Goal: Information Seeking & Learning: Learn about a topic

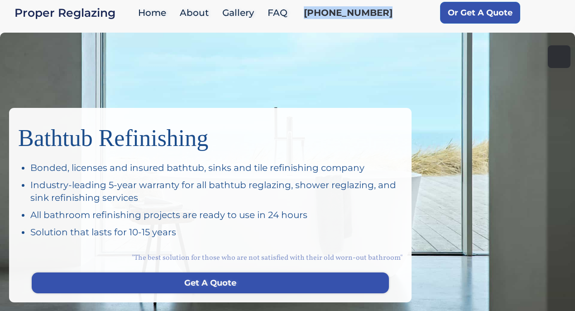
drag, startPoint x: 381, startPoint y: 12, endPoint x: 303, endPoint y: 14, distance: 78.0
click at [303, 14] on div "Proper Reglazing Home About Gallery FAQ [PHONE_NUMBER] Or Get A Quote" at bounding box center [287, 12] width 575 height 25
copy link "[PHONE_NUMBER]"
click at [237, 13] on link "Gallery" at bounding box center [240, 12] width 45 height 19
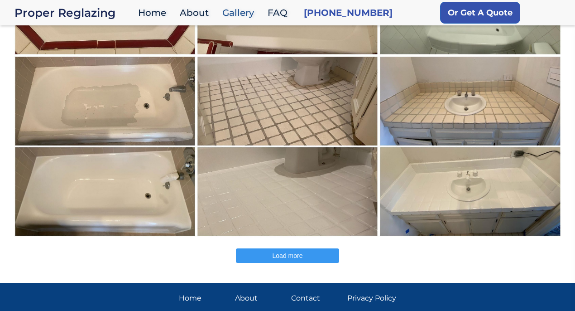
scroll to position [261, 0]
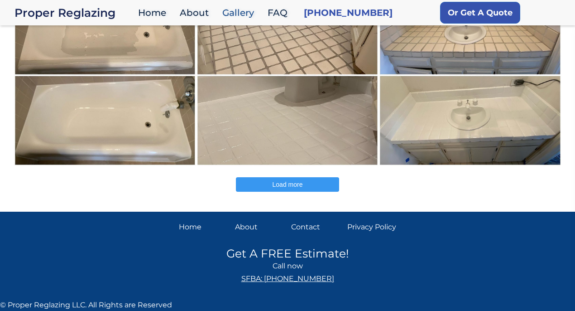
click at [287, 183] on span "Load more" at bounding box center [288, 184] width 30 height 7
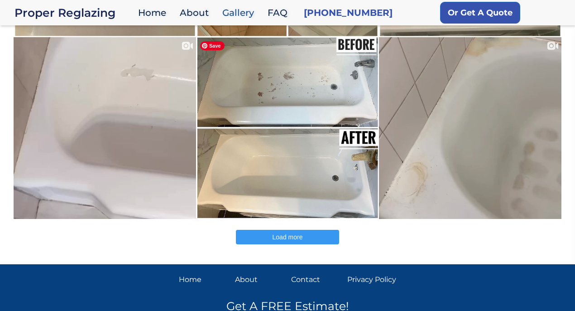
scroll to position [624, 0]
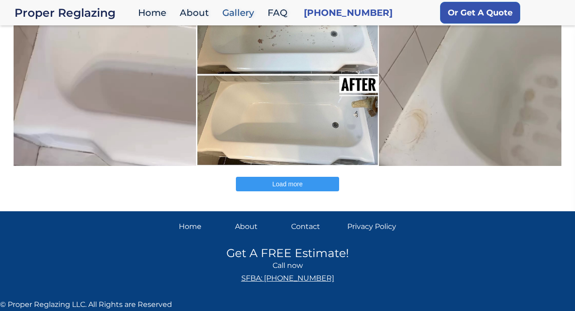
click at [284, 186] on span "Load more" at bounding box center [288, 183] width 30 height 7
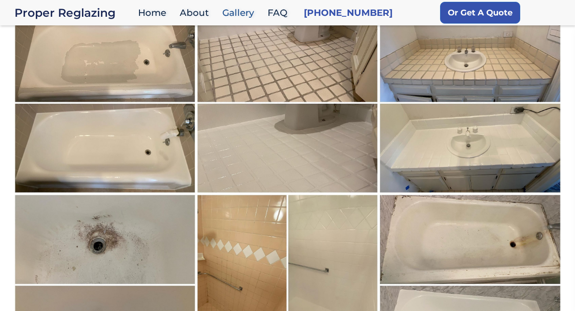
scroll to position [0, 0]
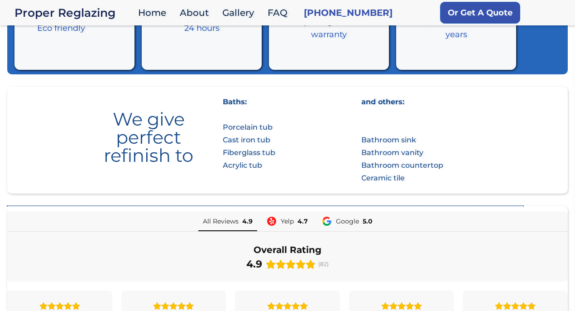
scroll to position [493, 0]
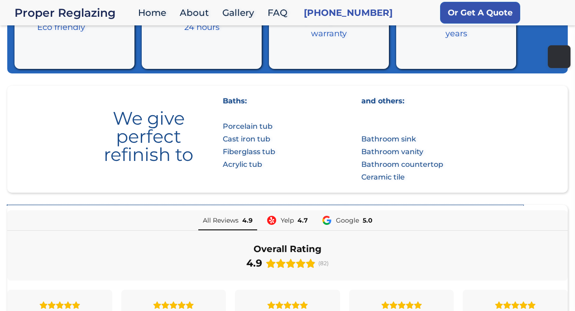
click at [324, 261] on span "(82)" at bounding box center [324, 263] width 10 height 6
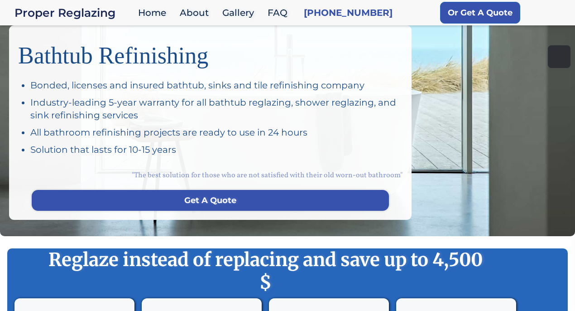
scroll to position [0, 0]
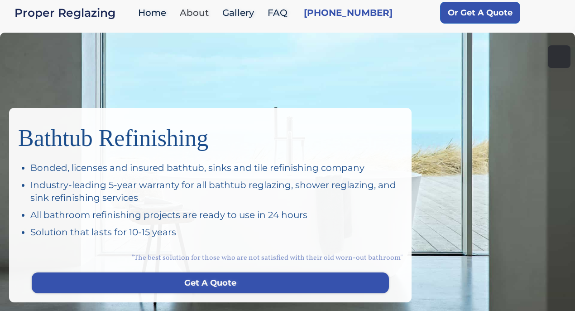
click at [189, 9] on link "About" at bounding box center [196, 12] width 43 height 19
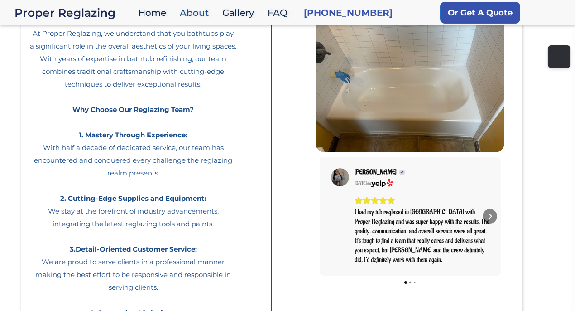
scroll to position [230, 0]
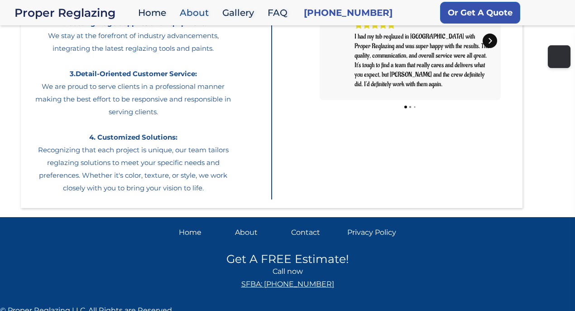
click at [491, 46] on div "Next" at bounding box center [490, 41] width 14 height 14
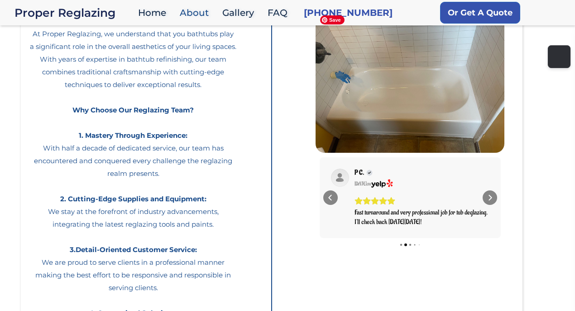
scroll to position [52, 0]
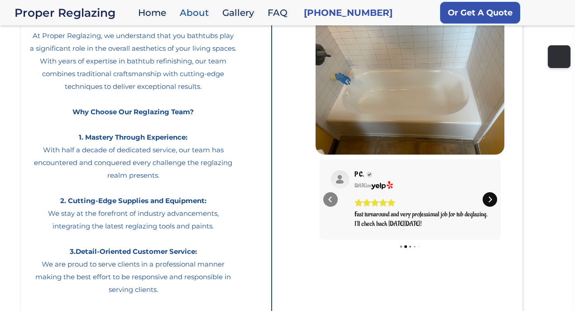
click at [489, 198] on icon "Next" at bounding box center [490, 199] width 7 height 7
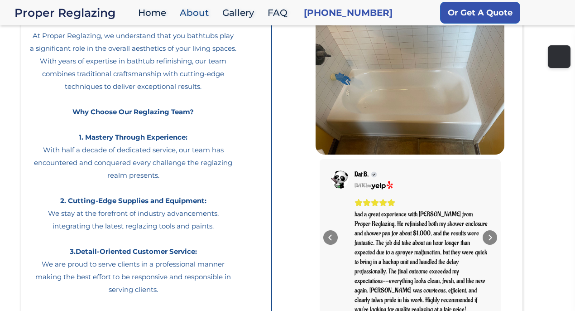
scroll to position [0, 0]
